Goal: Task Accomplishment & Management: Manage account settings

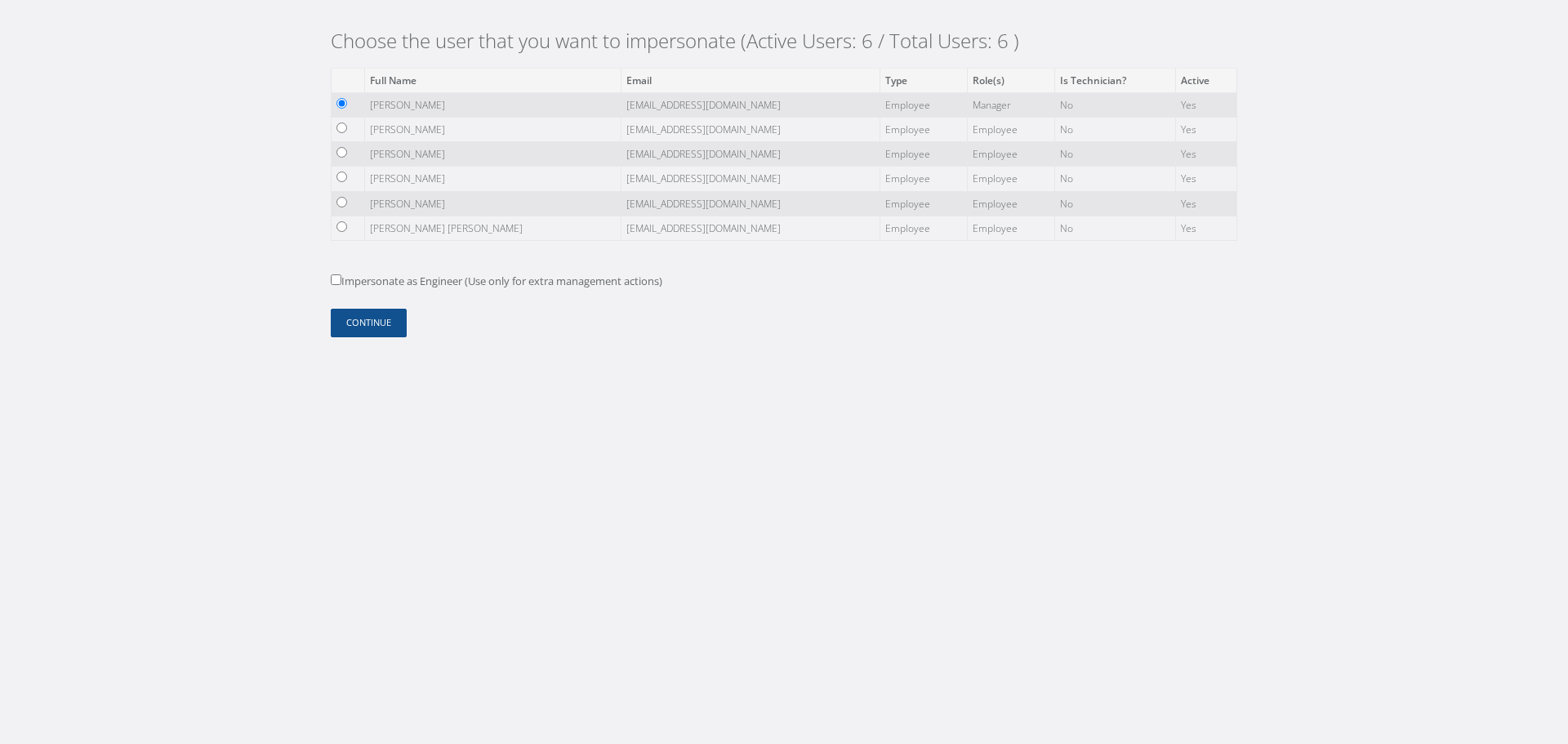
click at [395, 135] on td "[PERSON_NAME]" at bounding box center [492, 129] width 256 height 24
click at [394, 135] on td "[PERSON_NAME]" at bounding box center [492, 129] width 256 height 24
click at [384, 316] on button "Continue" at bounding box center [369, 323] width 76 height 29
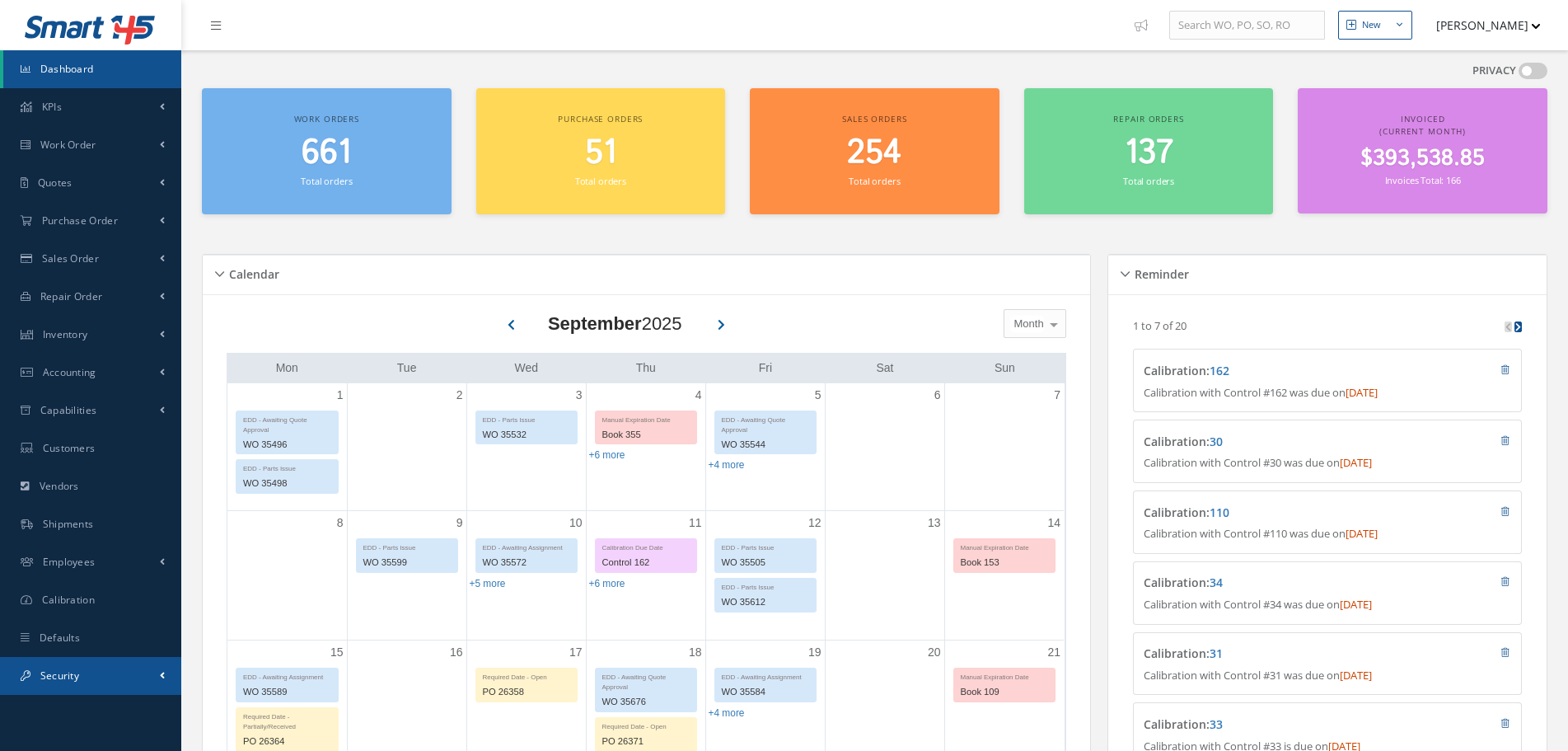
click at [75, 665] on link "Security" at bounding box center [90, 675] width 182 height 38
click at [99, 710] on link "Users" at bounding box center [91, 710] width 178 height 31
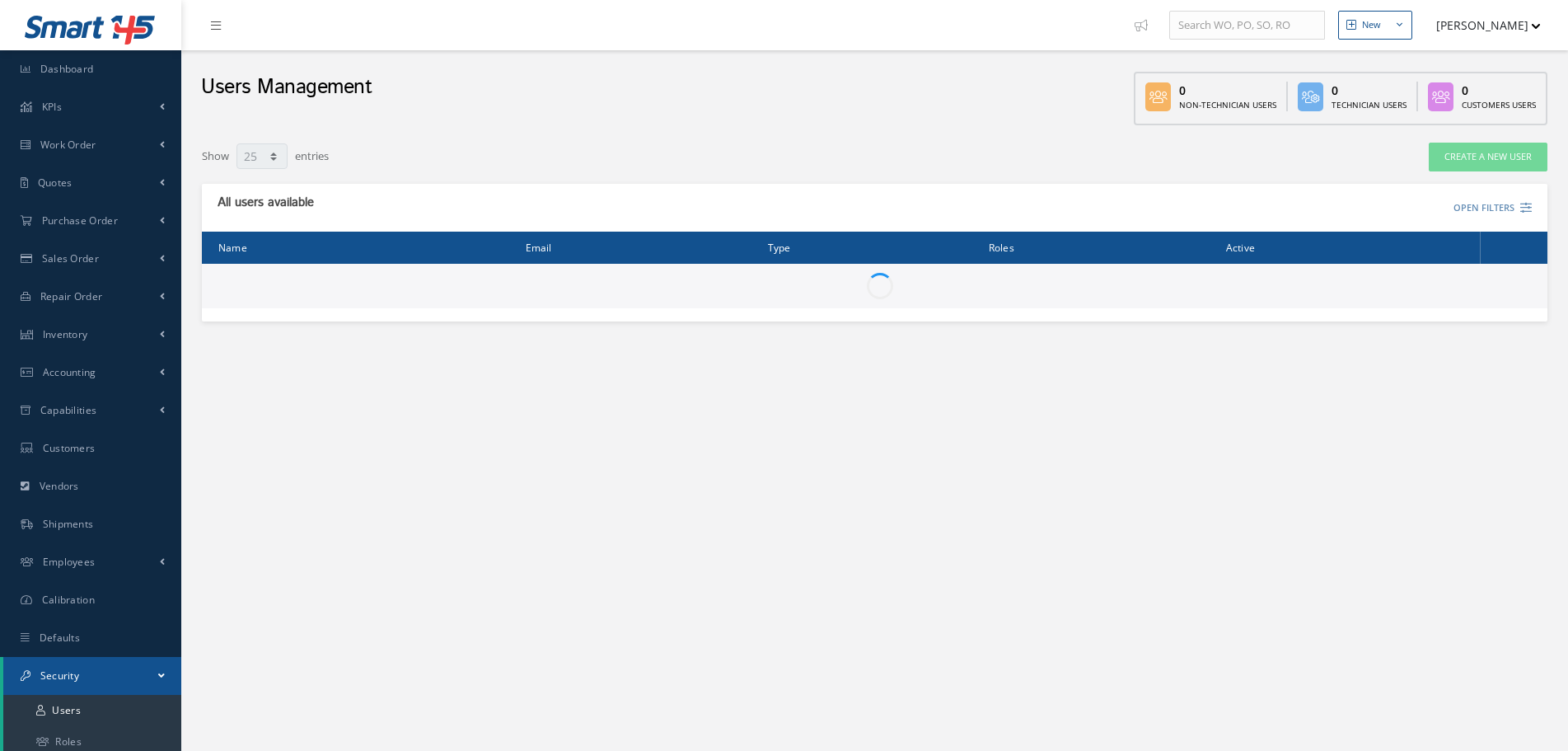
select select "25"
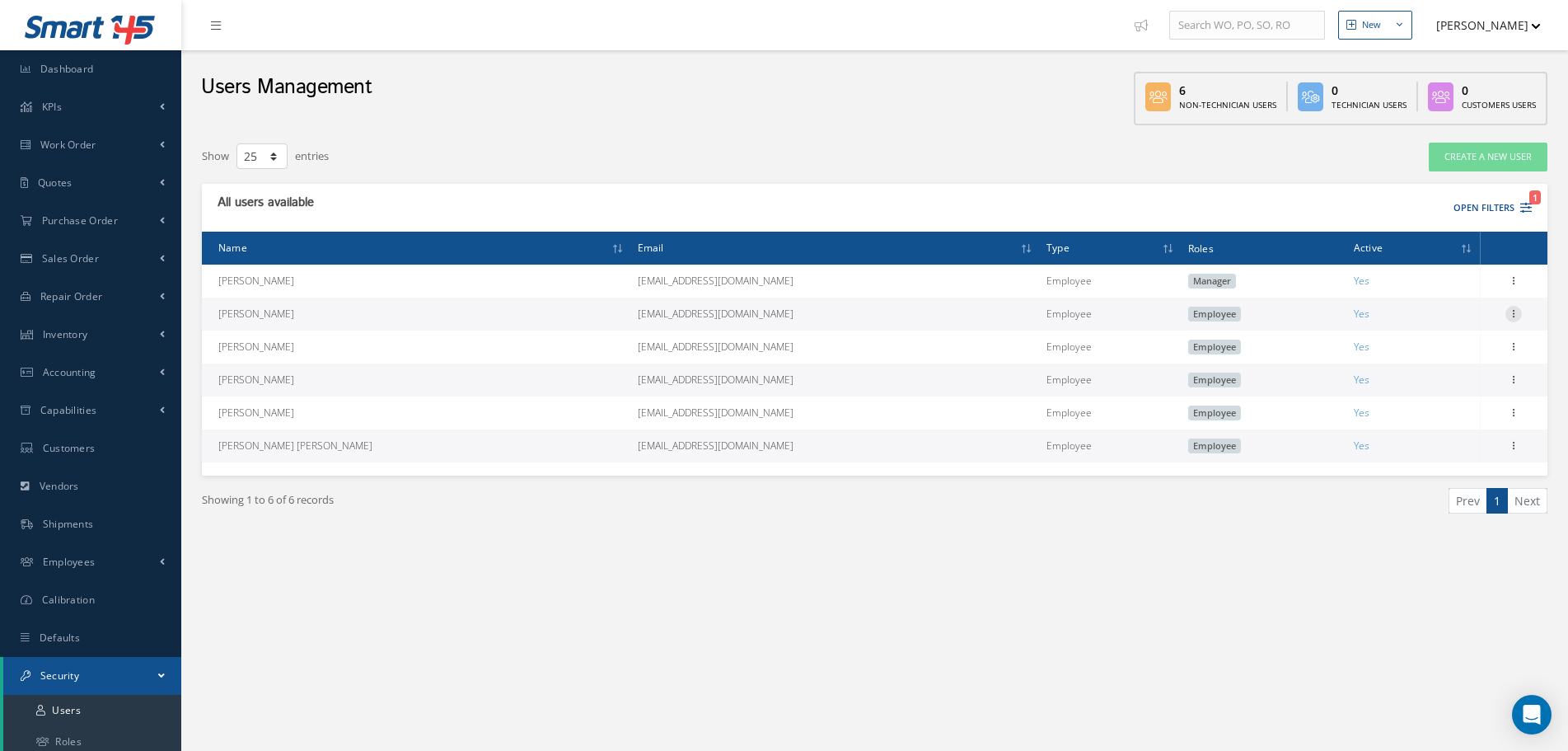
click at [1510, 314] on icon at bounding box center [1513, 313] width 17 height 14
click at [1455, 328] on link "Edit" at bounding box center [1438, 324] width 130 height 21
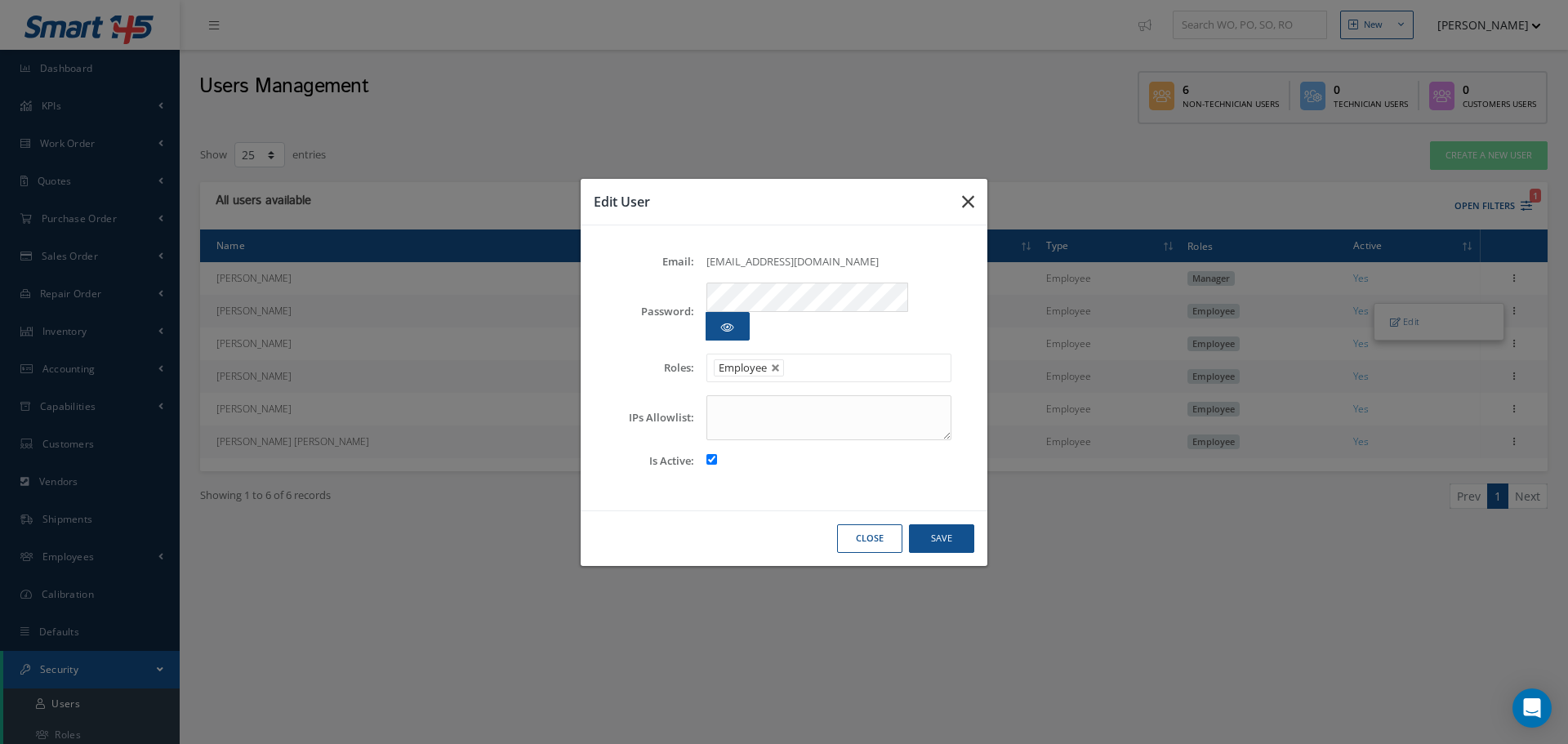
click at [972, 212] on icon "button" at bounding box center [968, 201] width 13 height 19
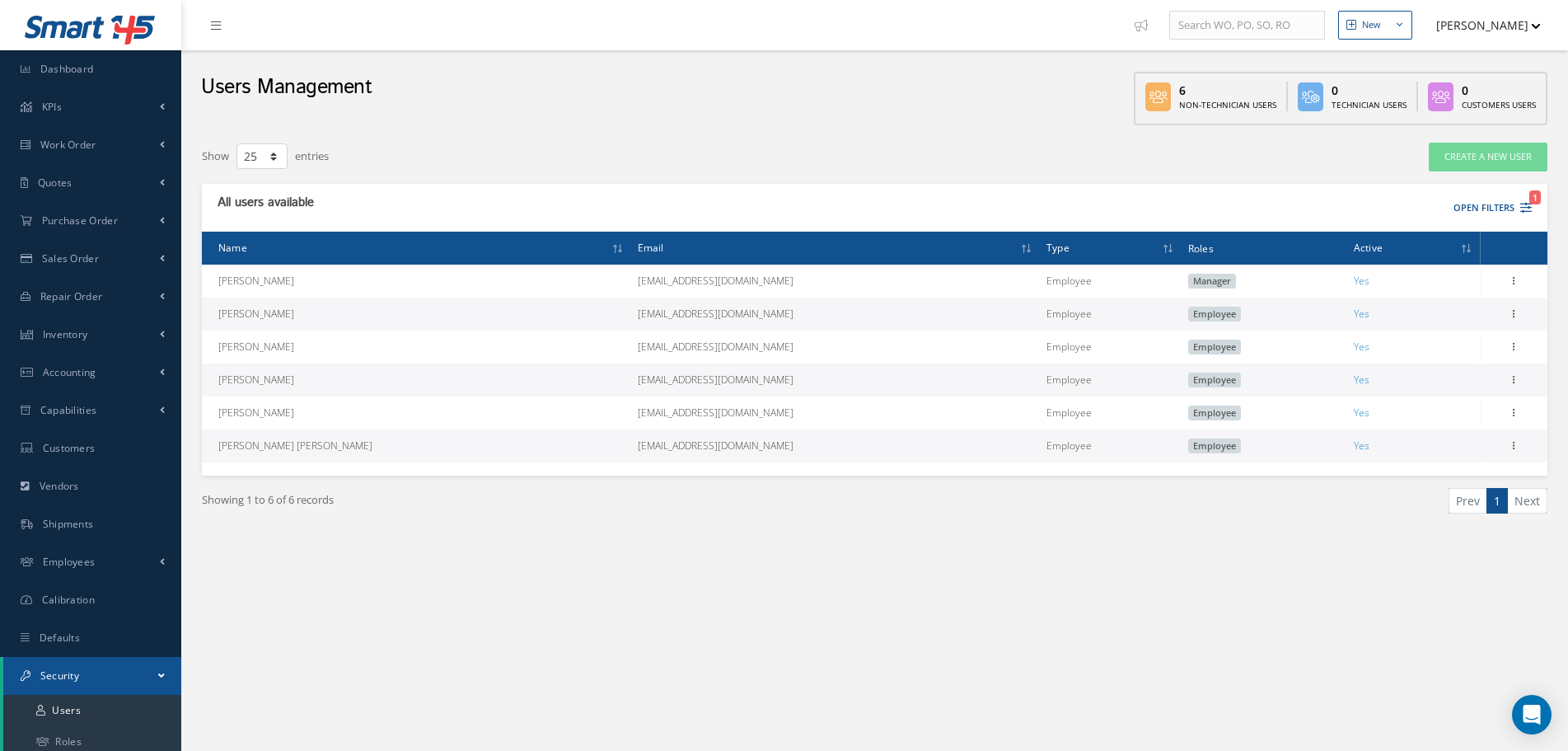
click at [1462, 18] on button "[PERSON_NAME]" at bounding box center [1481, 24] width 120 height 32
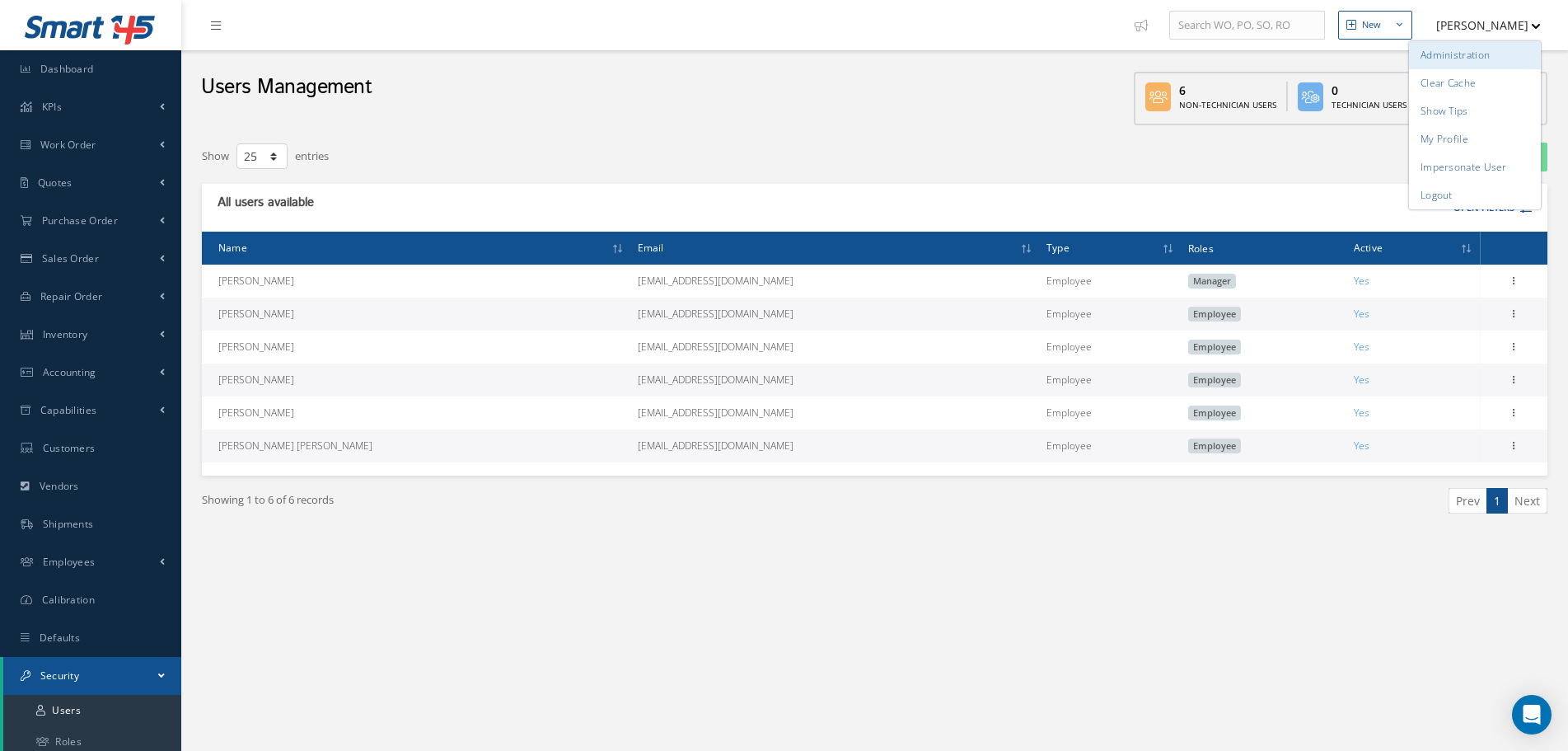
click at [1467, 42] on link "Administration" at bounding box center [1475, 54] width 132 height 28
